Goal: Information Seeking & Learning: Learn about a topic

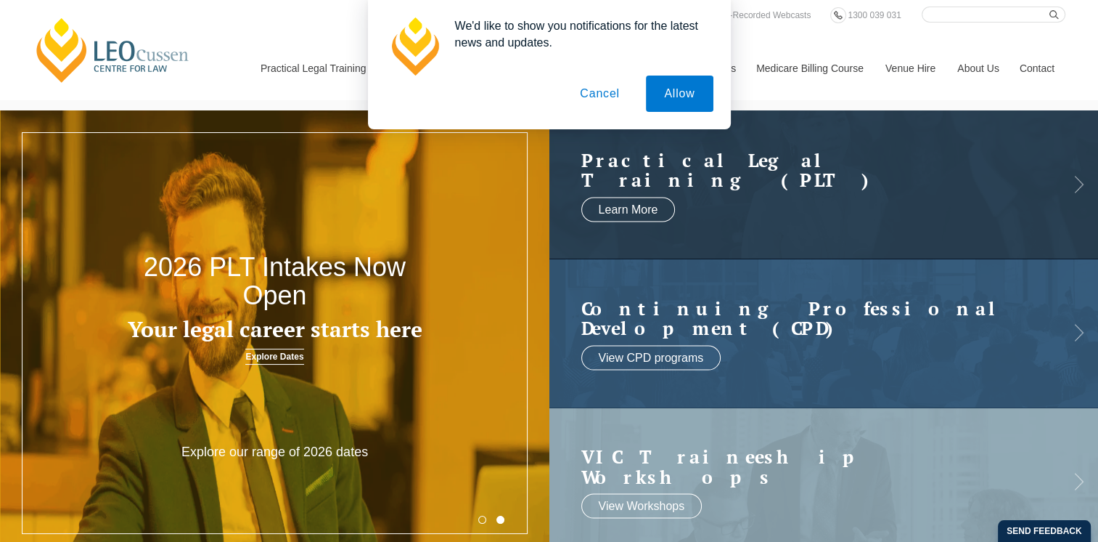
click at [589, 102] on button "Cancel" at bounding box center [600, 93] width 76 height 36
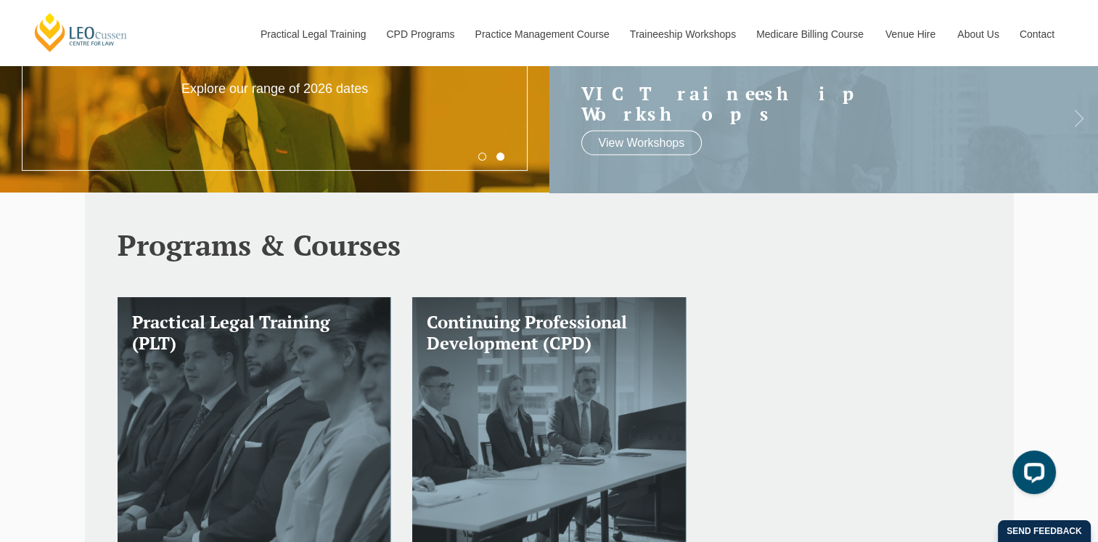
scroll to position [73, 0]
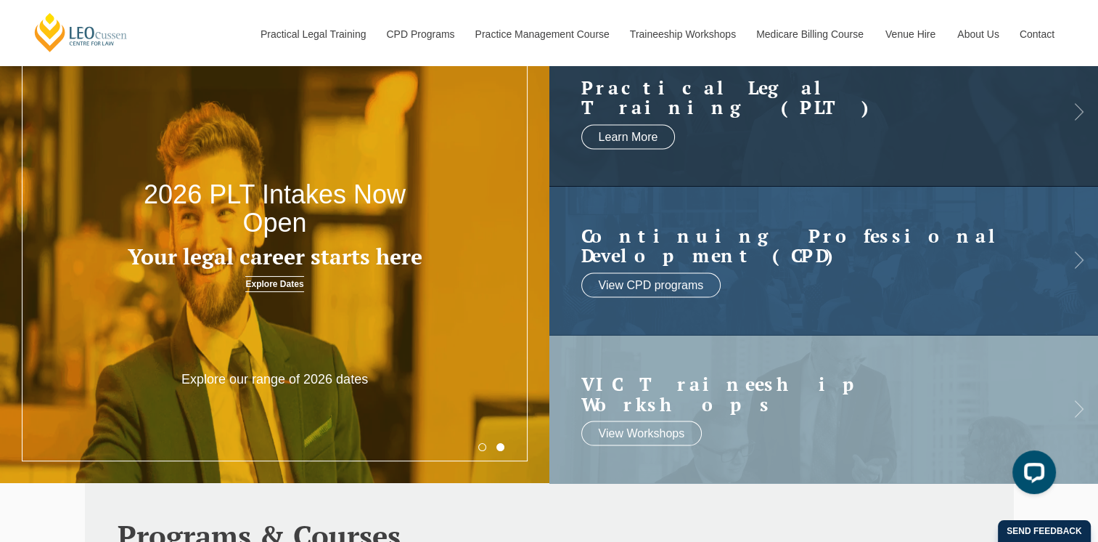
click at [258, 290] on link "Explore Dates" at bounding box center [274, 284] width 58 height 16
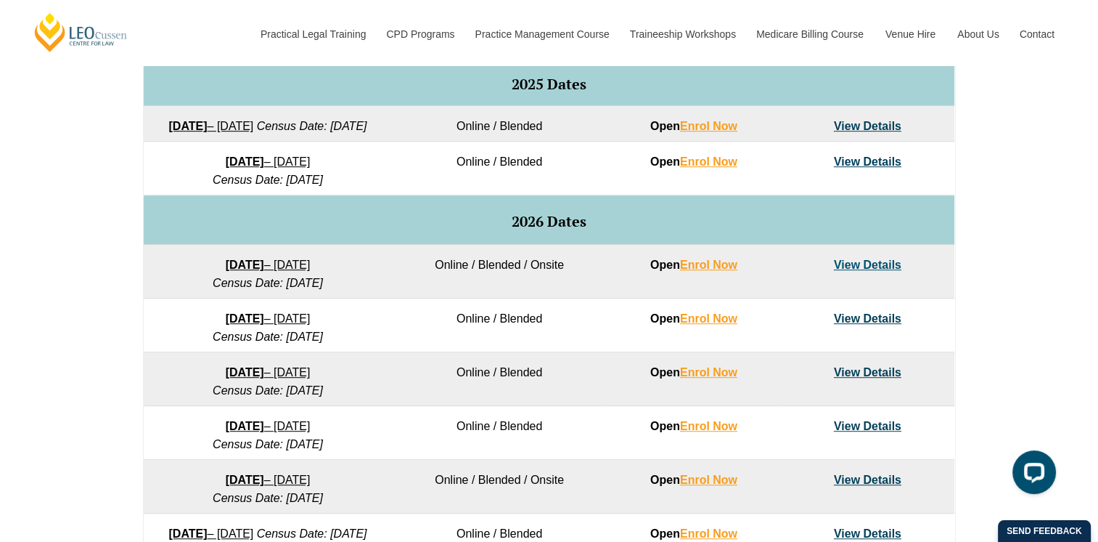
scroll to position [798, 0]
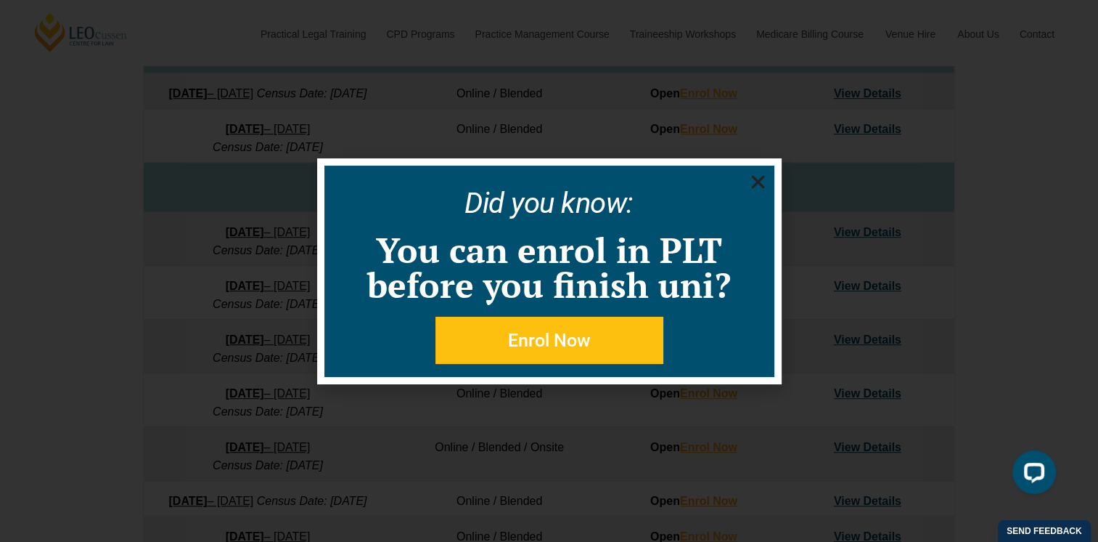
click at [755, 181] on use "Close" at bounding box center [757, 181] width 13 height 13
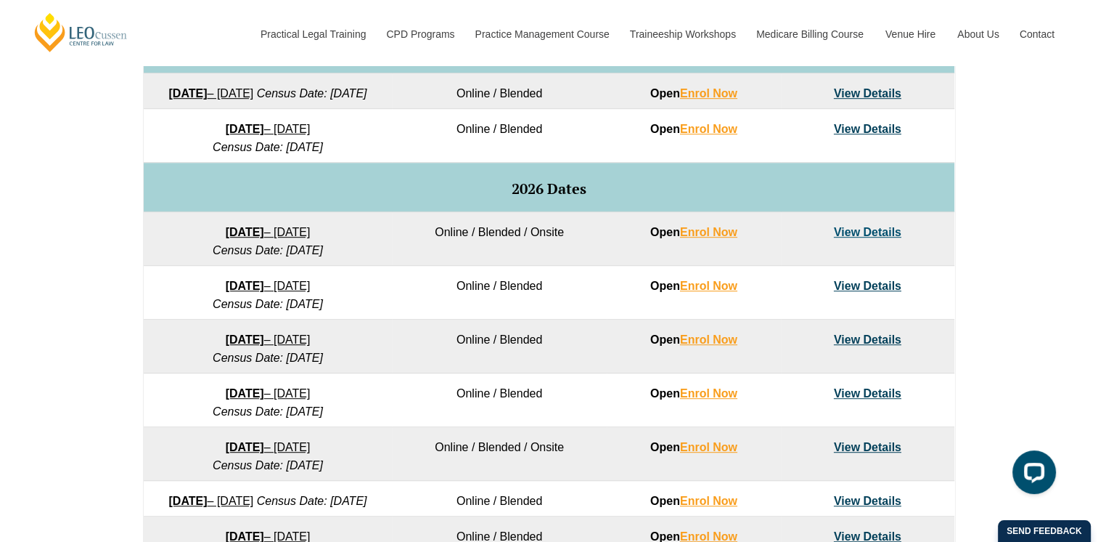
click at [877, 92] on link "View Details" at bounding box center [868, 93] width 68 height 12
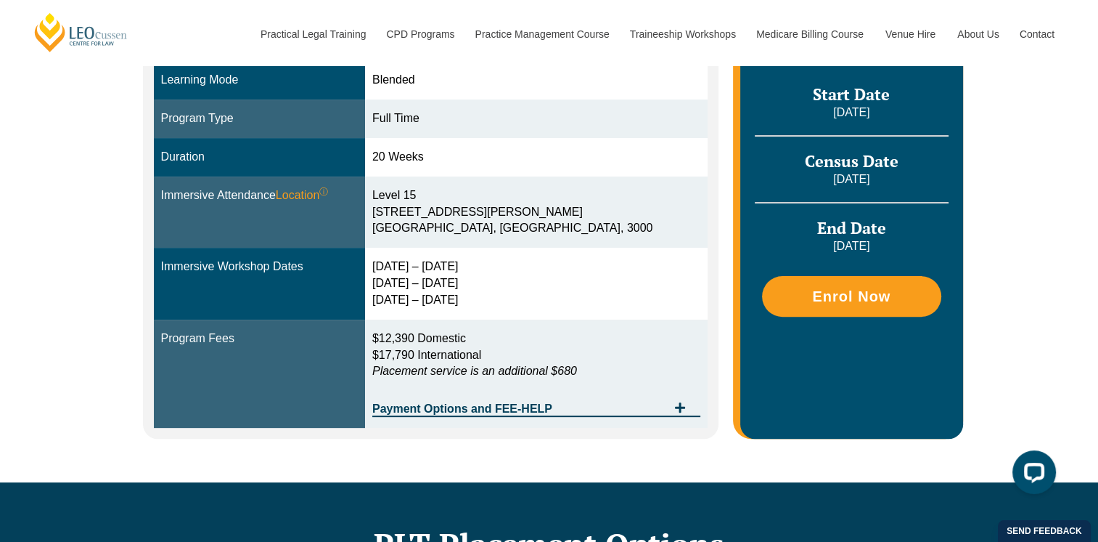
scroll to position [508, 0]
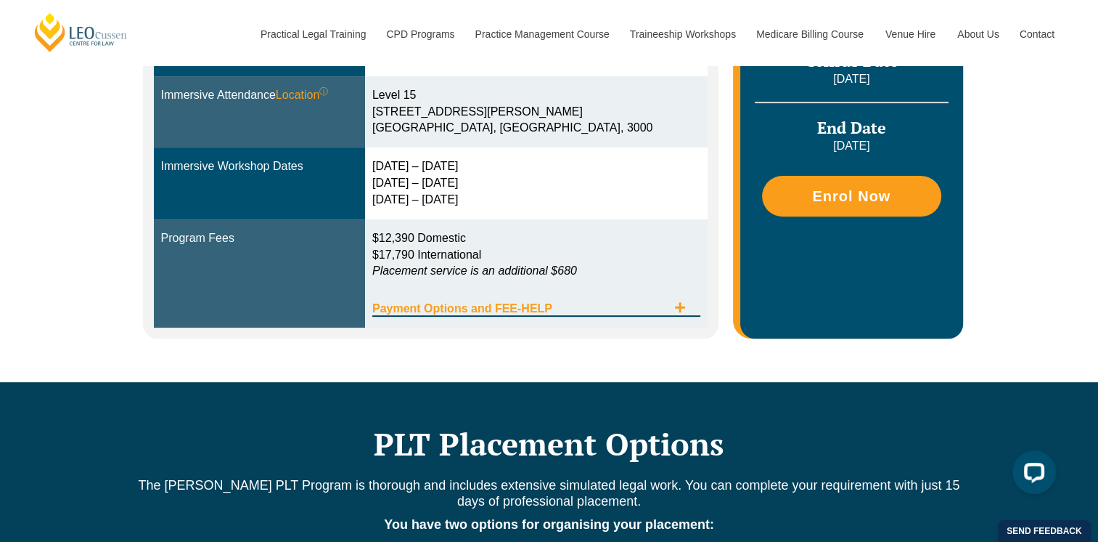
click at [687, 312] on span "Tabs. Open items with Enter or Space, close with Escape and navigate using the …" at bounding box center [680, 308] width 26 height 14
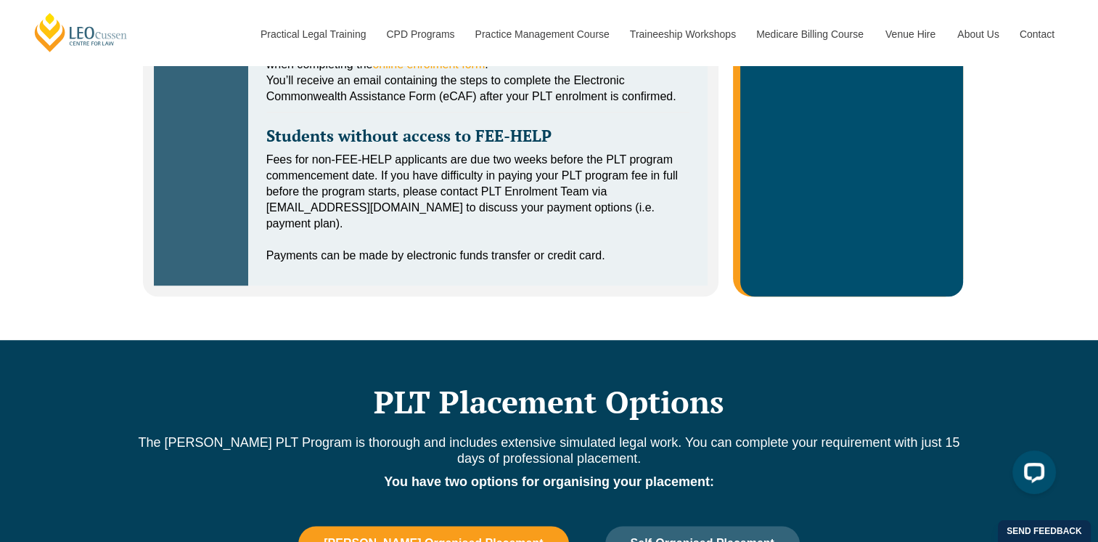
scroll to position [944, 0]
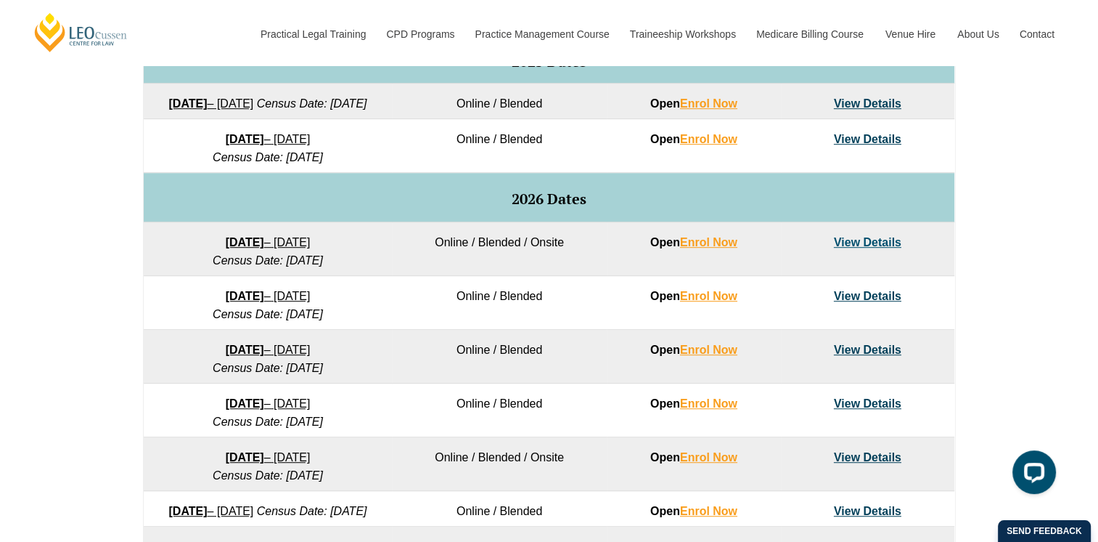
scroll to position [798, 0]
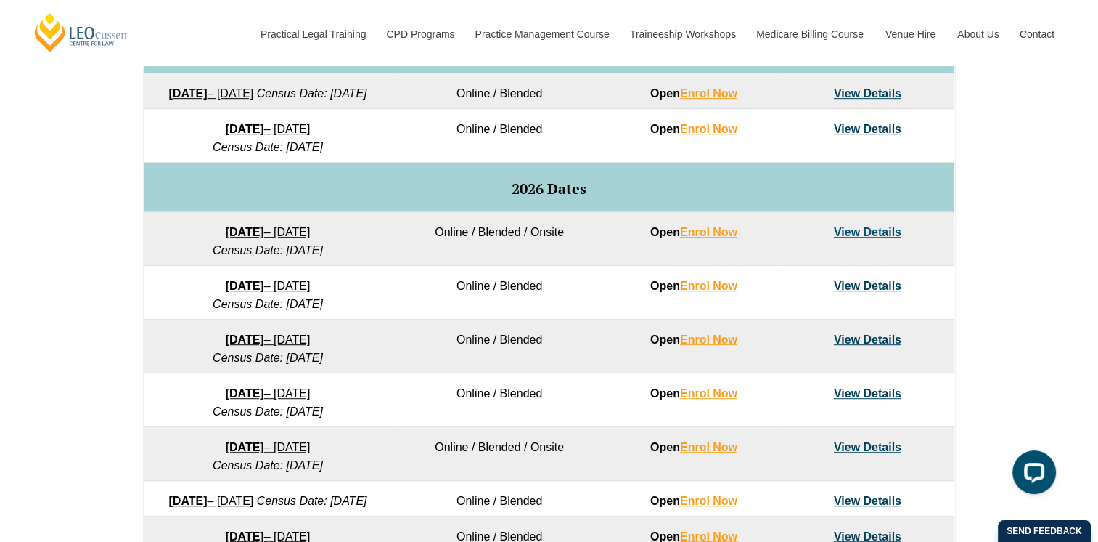
click at [290, 346] on link "23 March 2026 – 7 August 2026" at bounding box center [268, 339] width 85 height 12
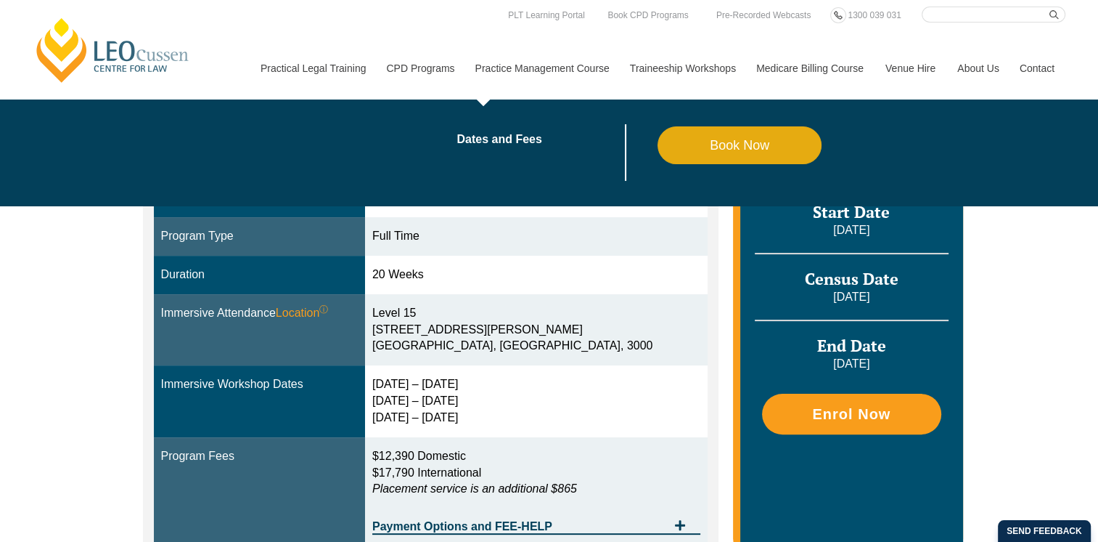
click at [557, 62] on link "Practice Management Course" at bounding box center [542, 68] width 155 height 62
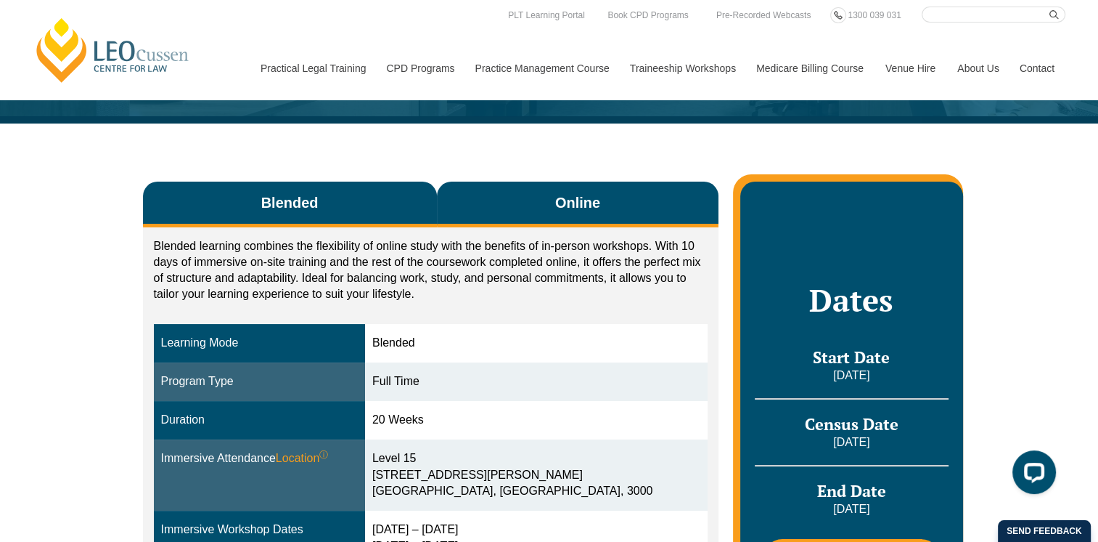
click at [555, 202] on span "Online" at bounding box center [577, 202] width 45 height 20
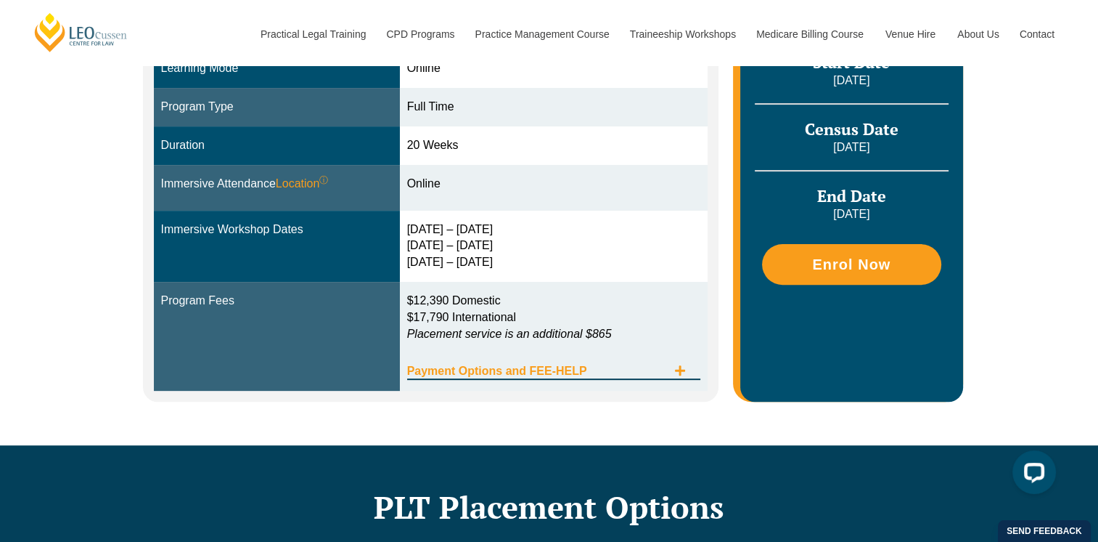
scroll to position [363, 0]
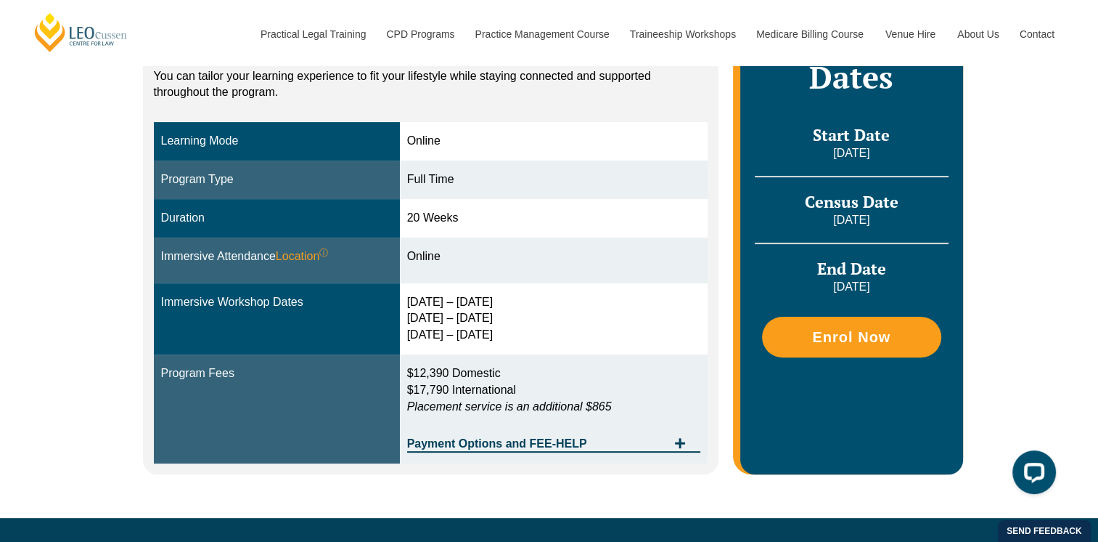
click at [543, 436] on div "Payment Options and FEE-HELP" at bounding box center [554, 437] width 294 height 30
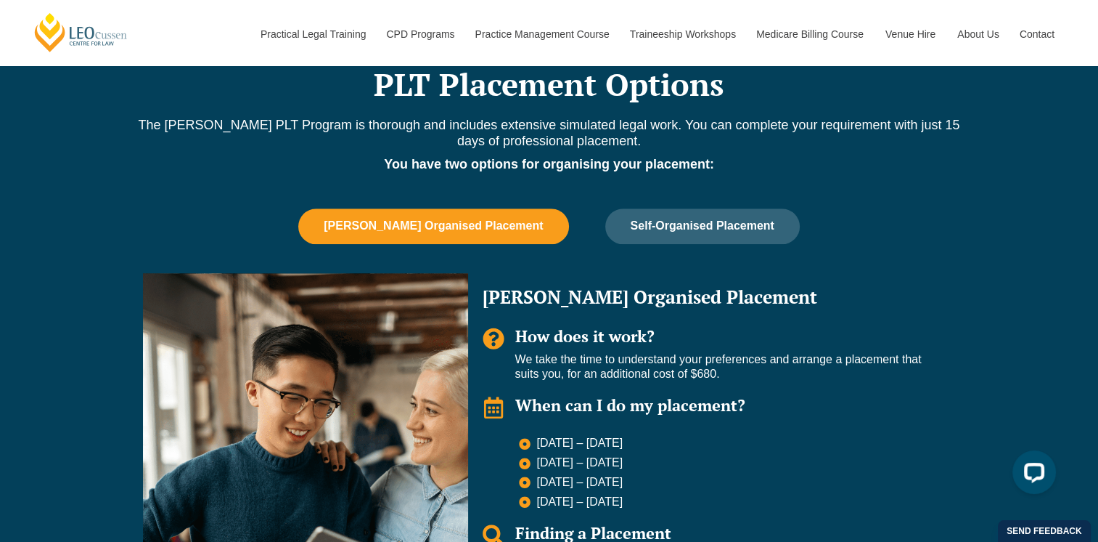
scroll to position [1234, 0]
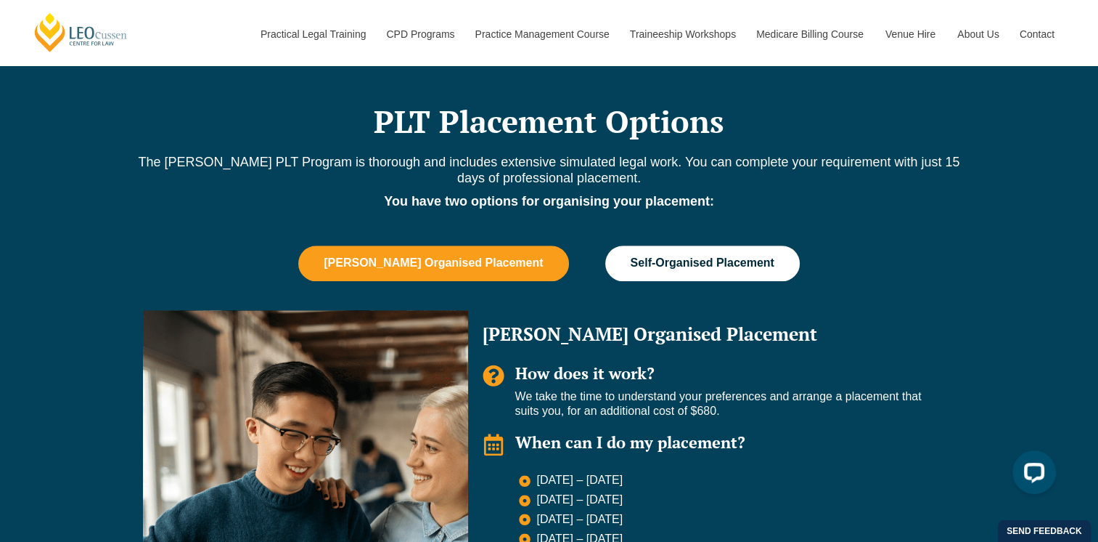
click at [663, 264] on span "Self-Organised Placement" at bounding box center [703, 262] width 144 height 13
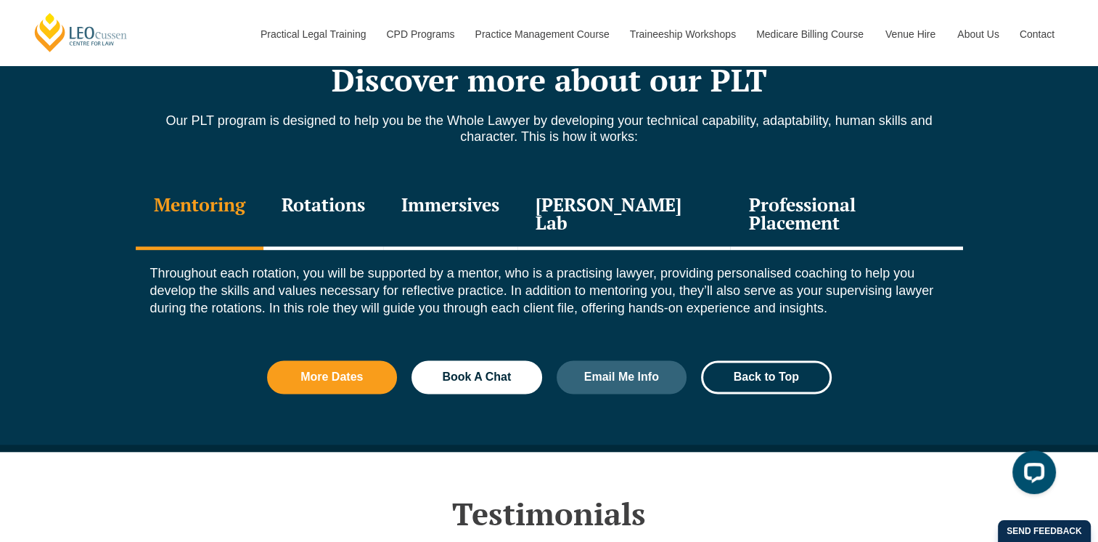
scroll to position [1960, 0]
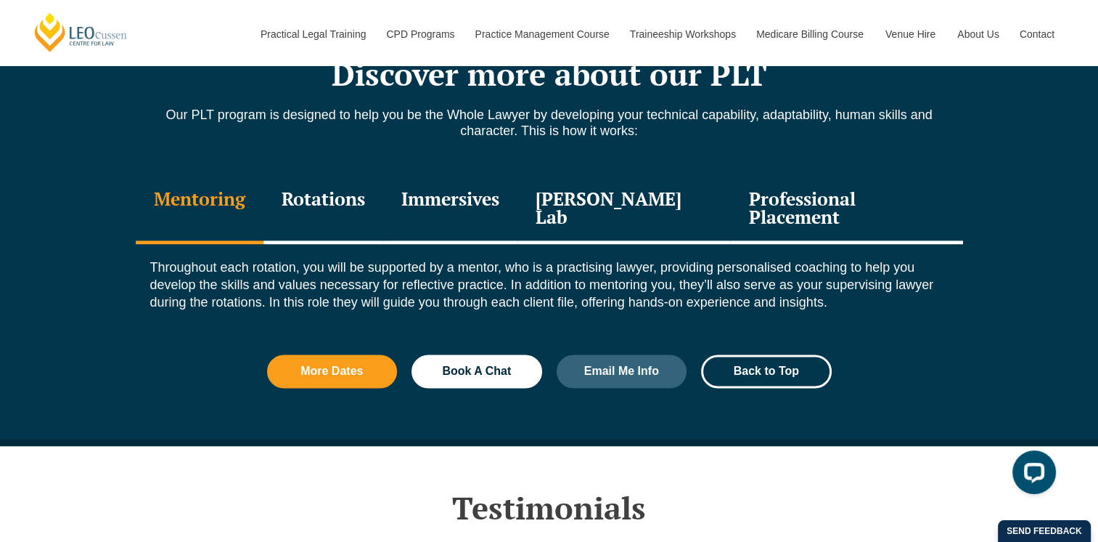
click at [342, 198] on div "Rotations" at bounding box center [324, 209] width 120 height 69
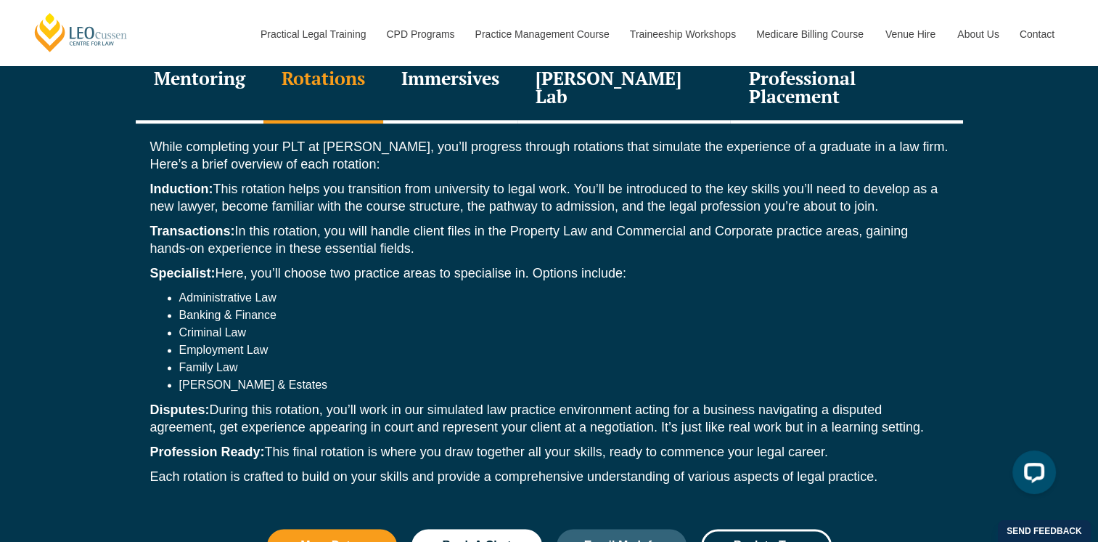
scroll to position [2105, 0]
